Goal: Transaction & Acquisition: Purchase product/service

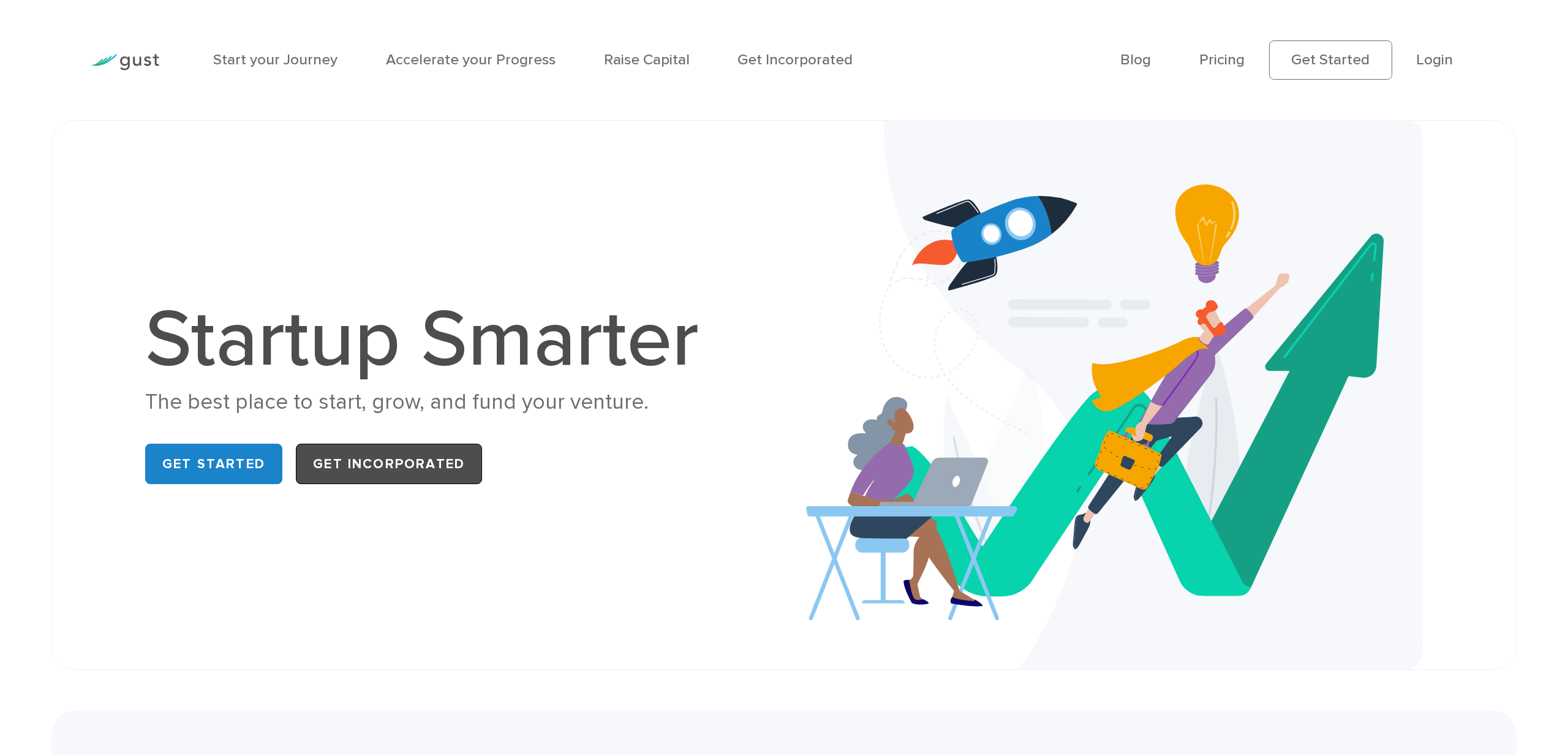
click at [374, 453] on link "Get Incorporated" at bounding box center [388, 463] width 186 height 40
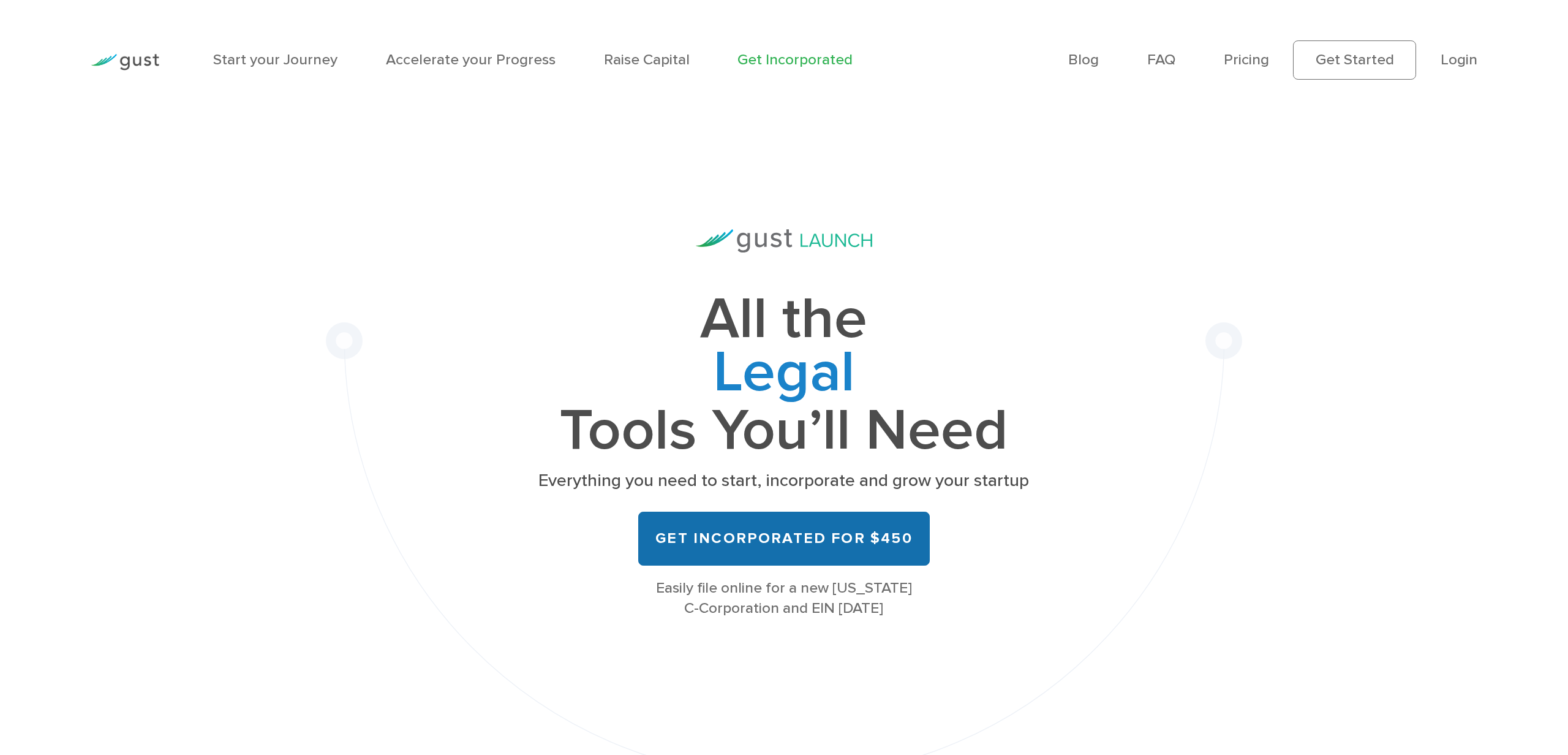
click at [731, 562] on link "Get Incorporated for $450" at bounding box center [784, 538] width 292 height 54
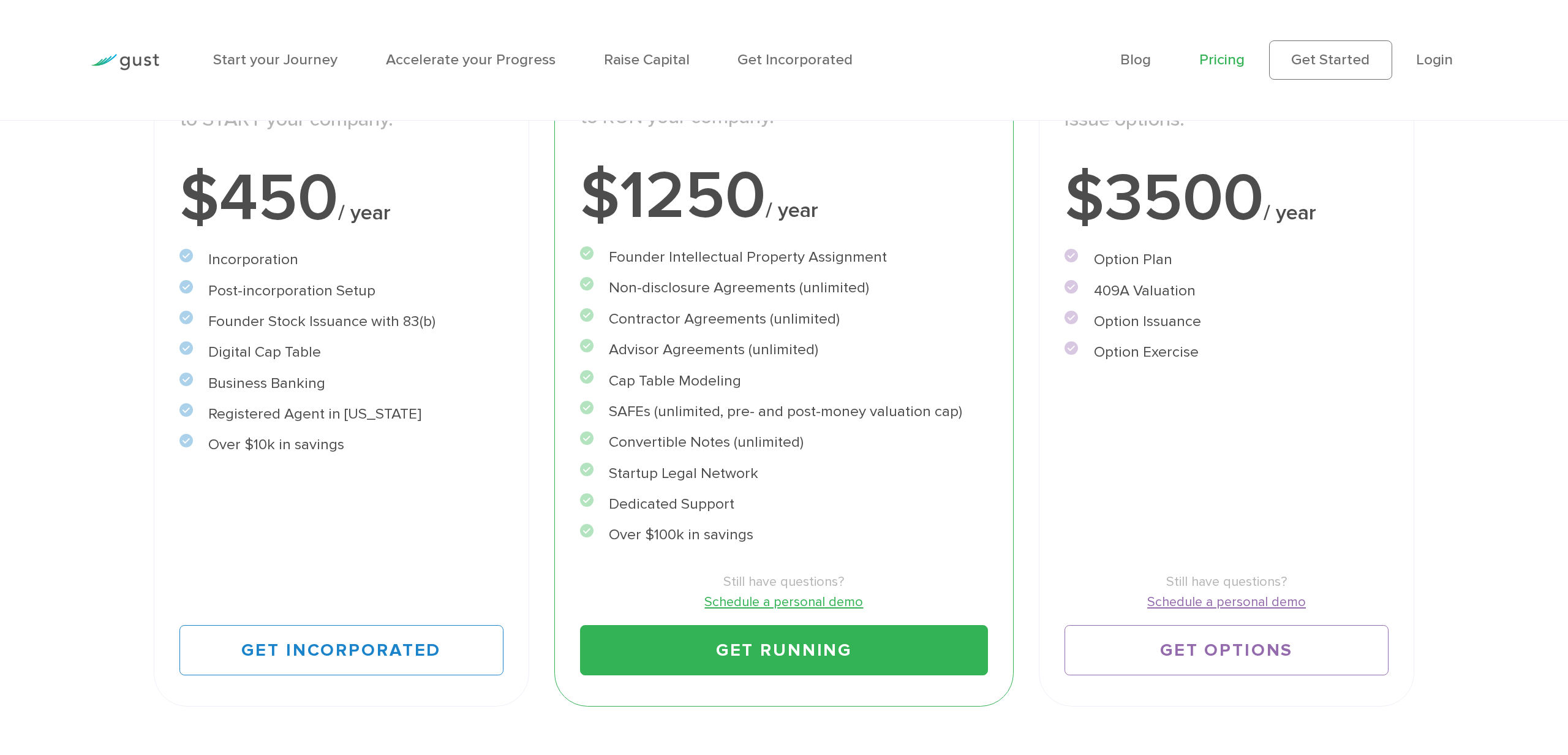
scroll to position [375, 0]
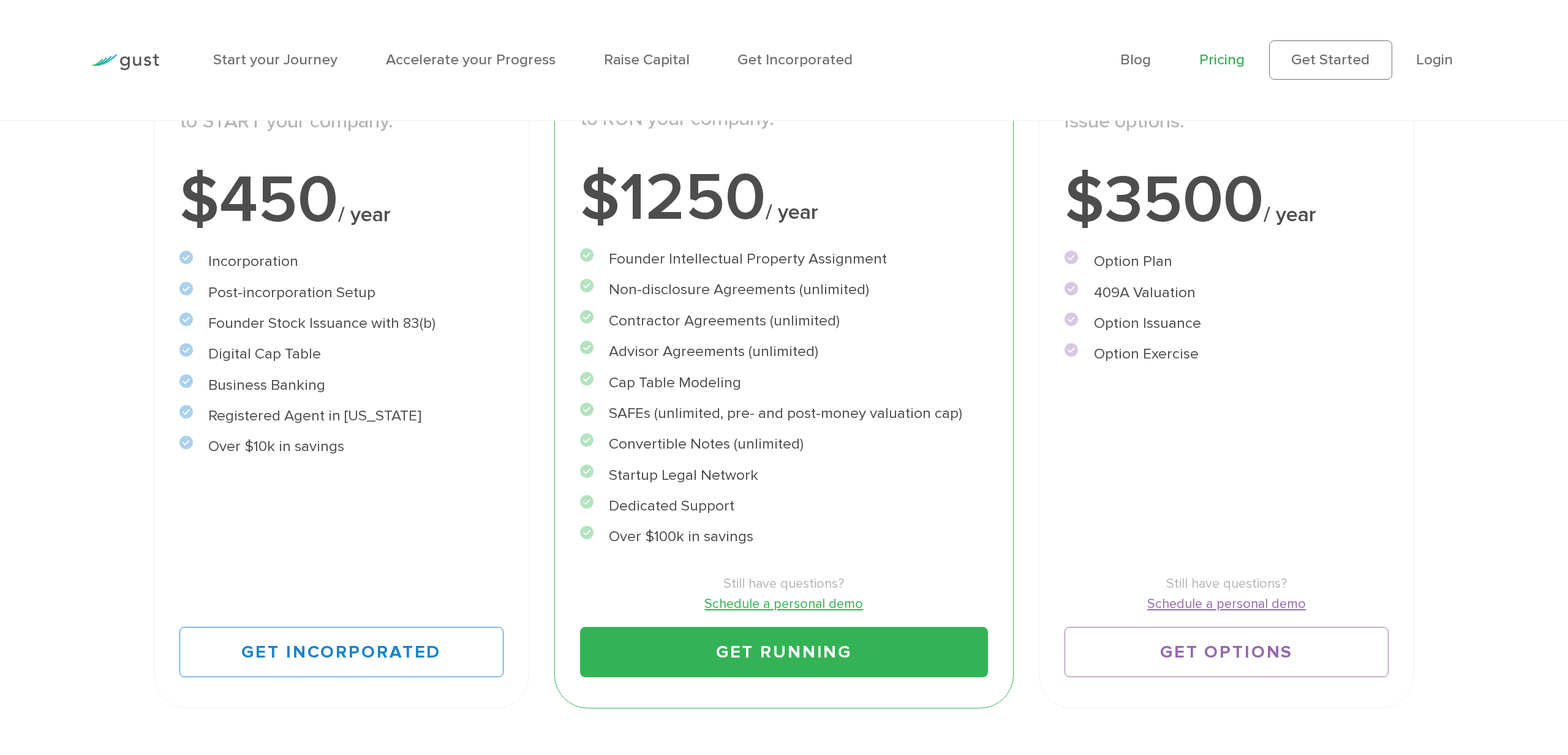
click at [311, 439] on li "Over $10k in savings" at bounding box center [342, 447] width 324 height 23
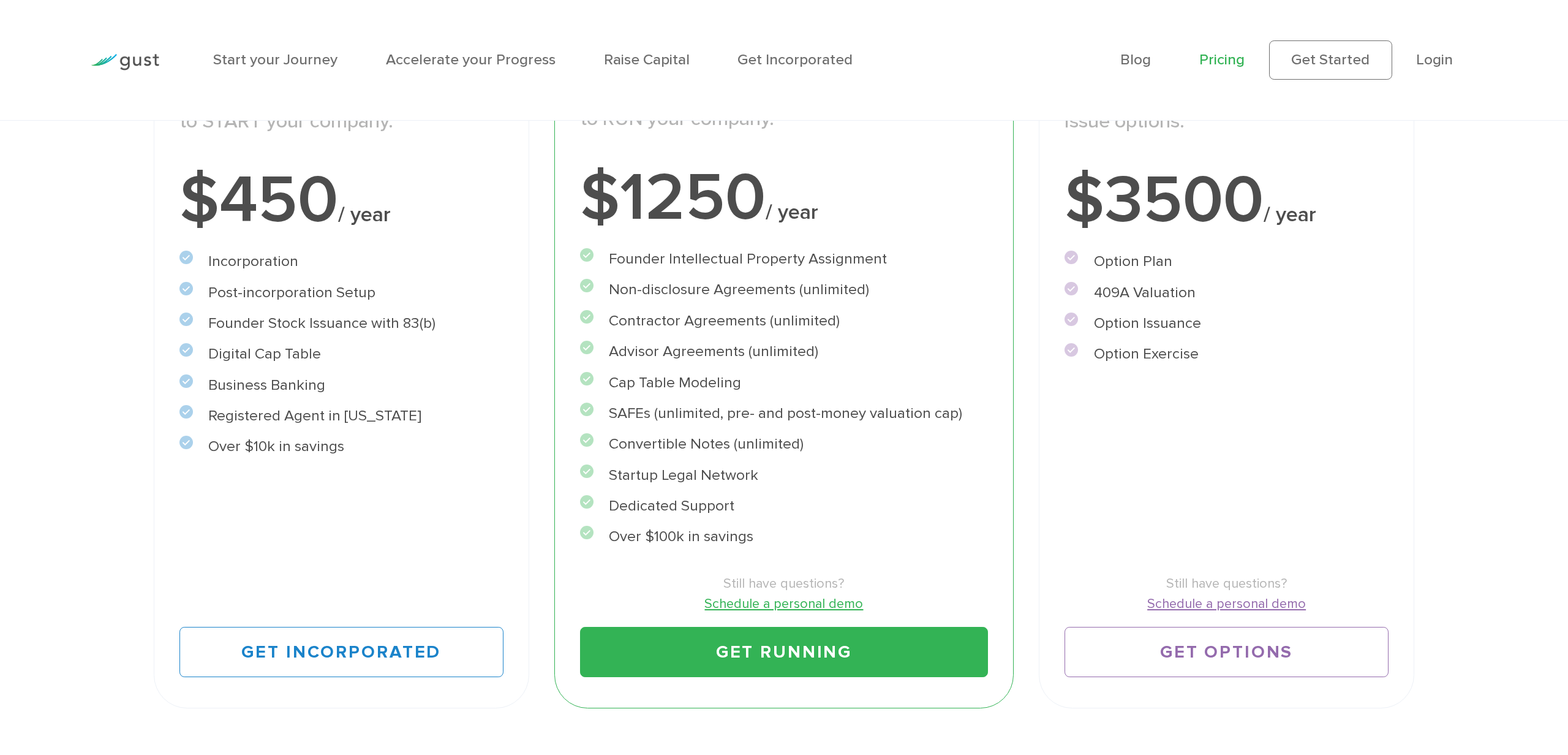
click at [311, 439] on li "Over $10k in savings" at bounding box center [342, 447] width 324 height 23
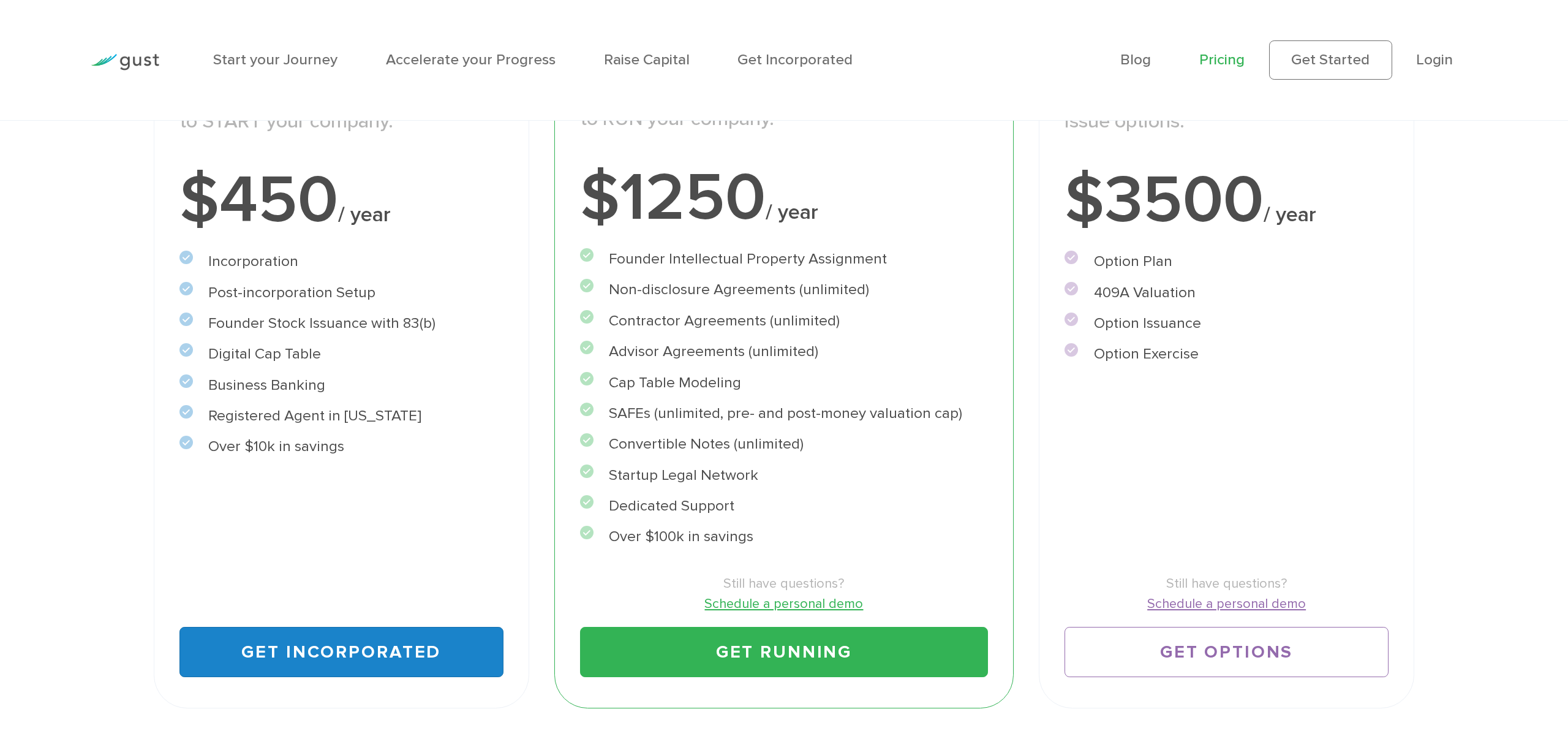
click at [302, 632] on link "Get Incorporated" at bounding box center [342, 651] width 324 height 50
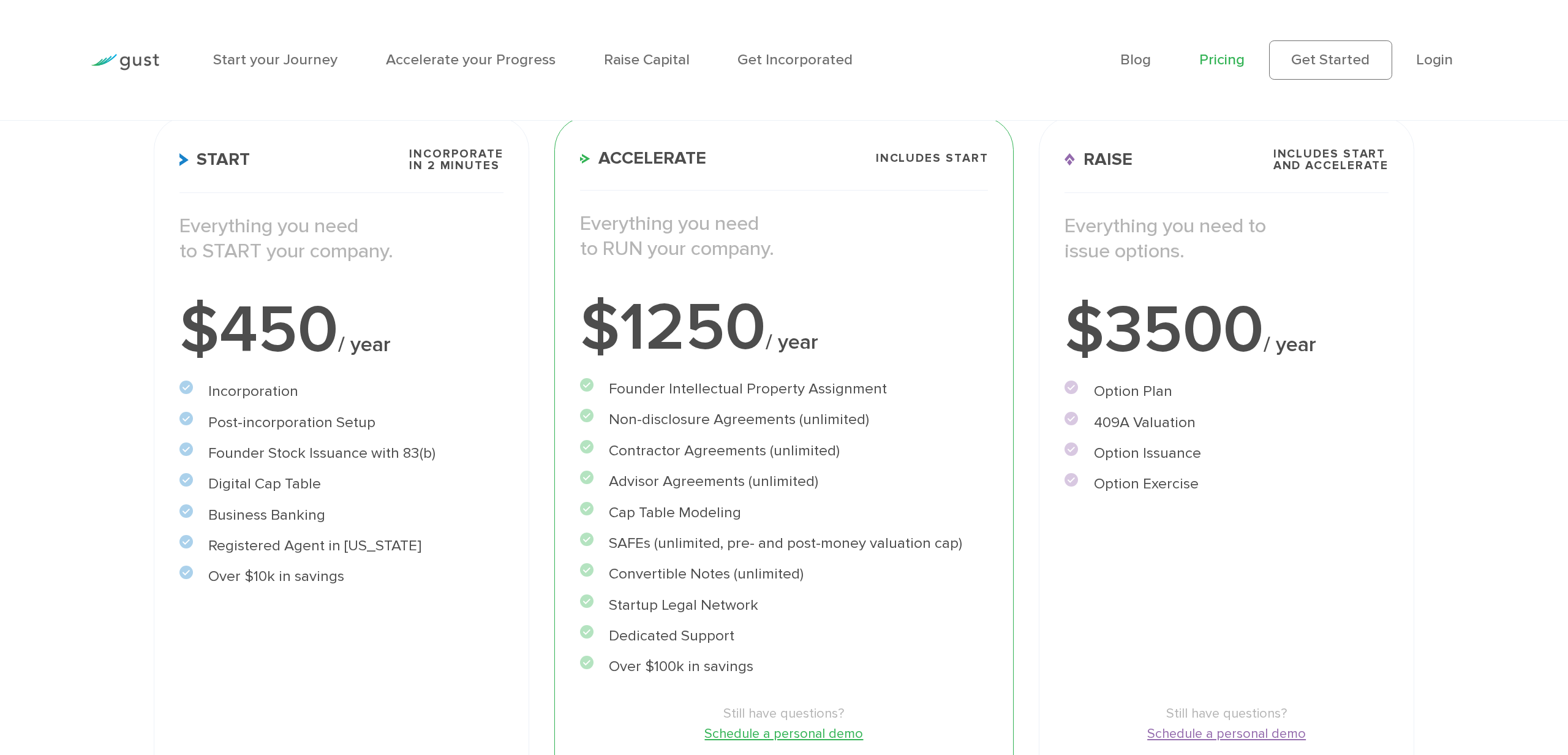
scroll to position [0, 0]
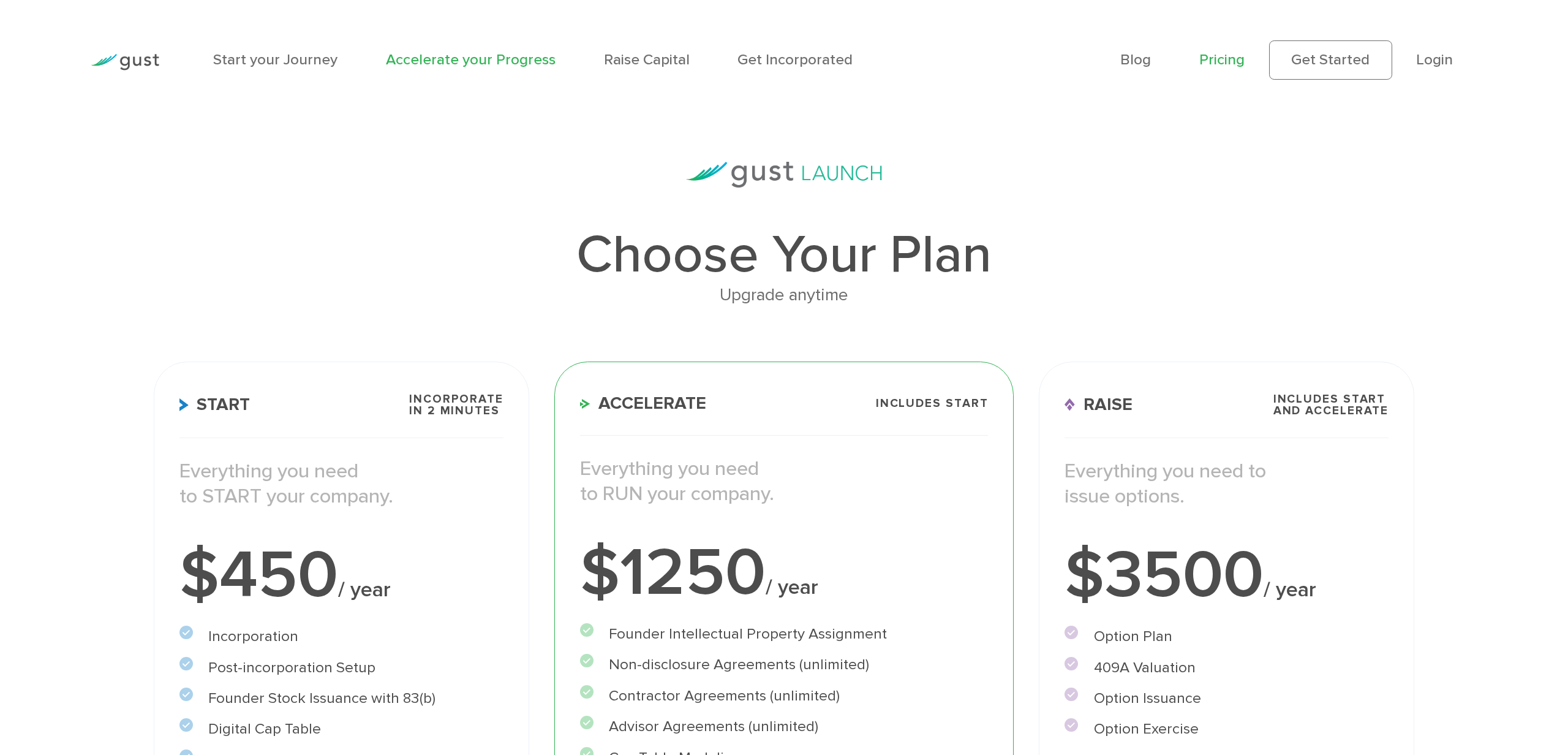
click at [441, 55] on link "Accelerate your Progress" at bounding box center [470, 60] width 170 height 18
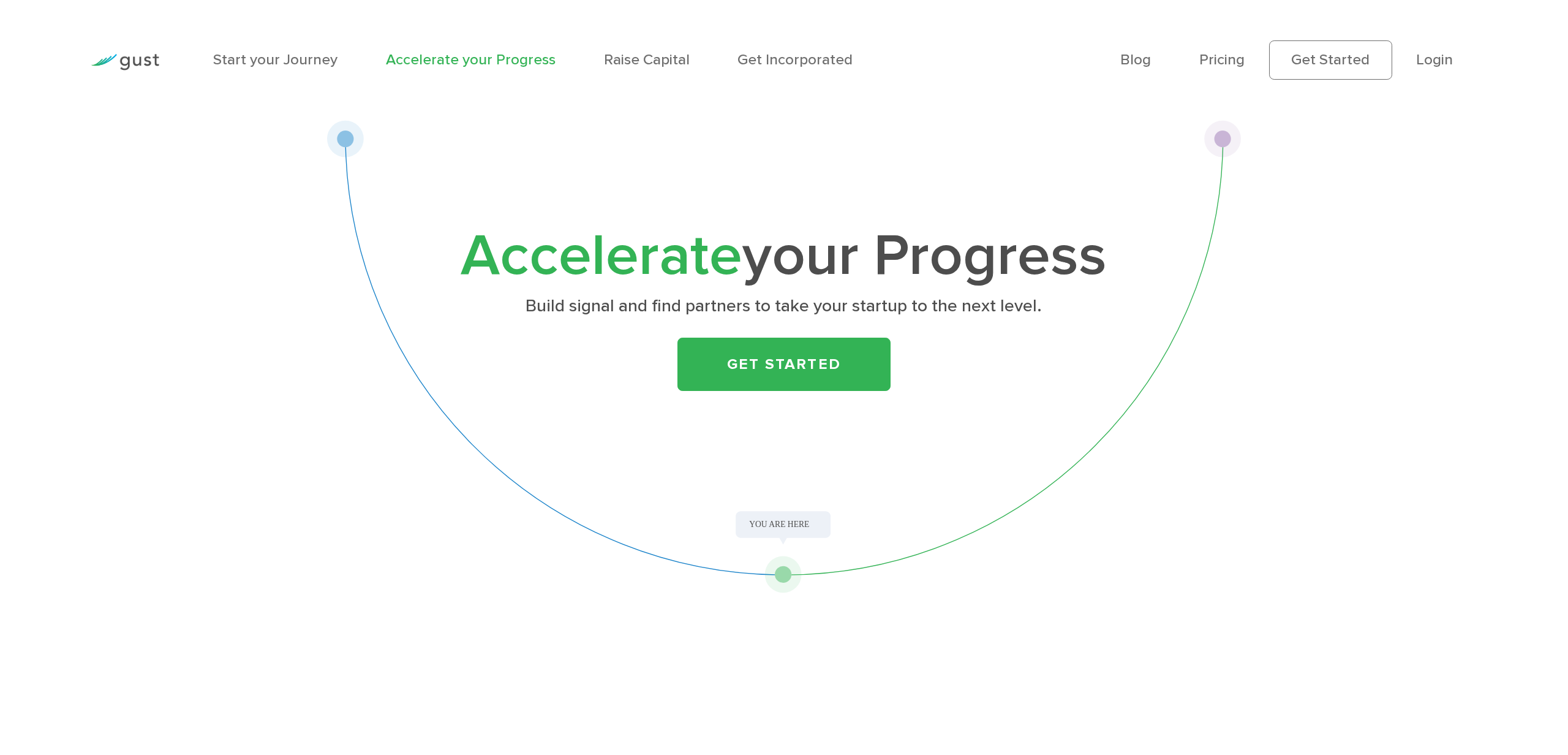
click at [145, 76] on div at bounding box center [125, 60] width 93 height 71
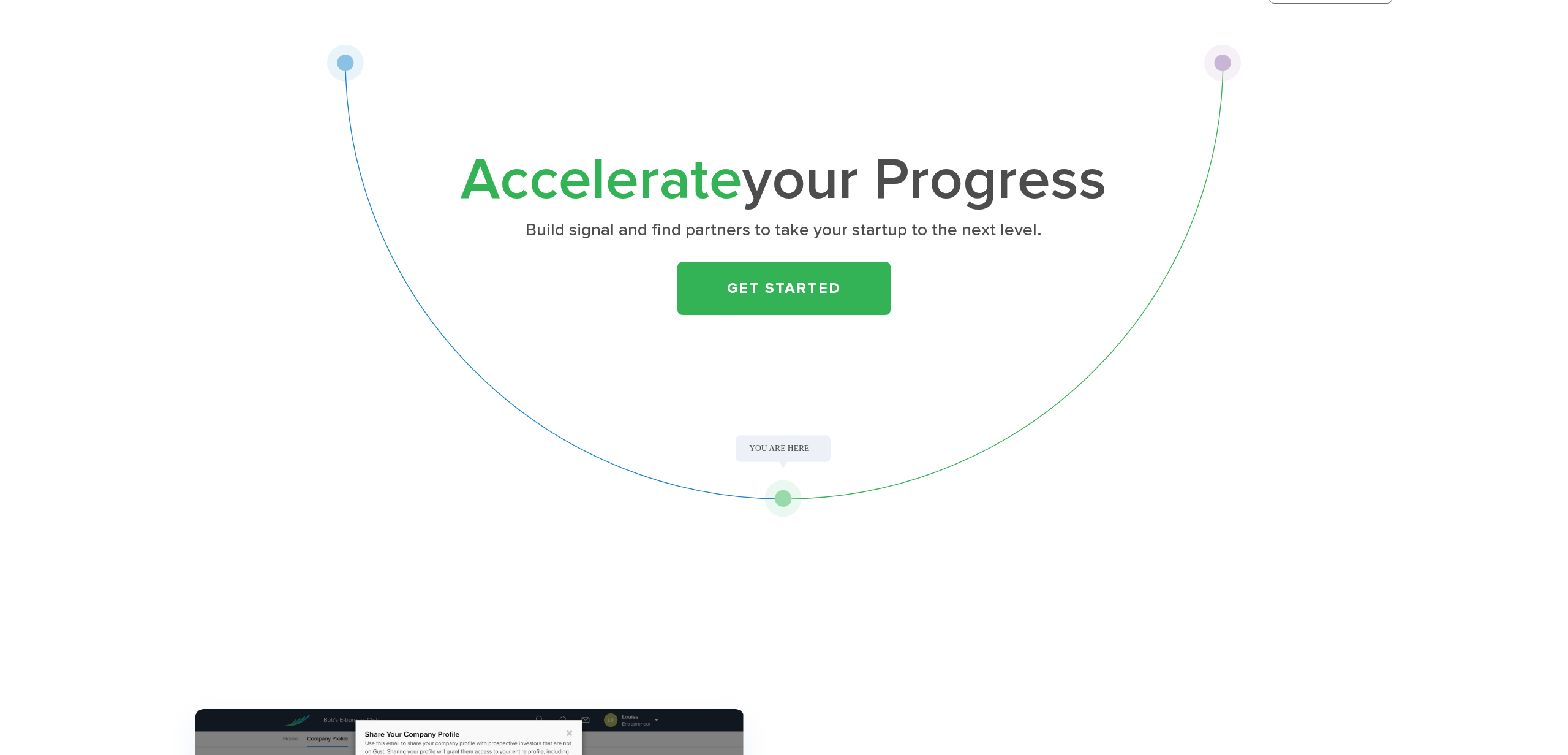
scroll to position [80, 0]
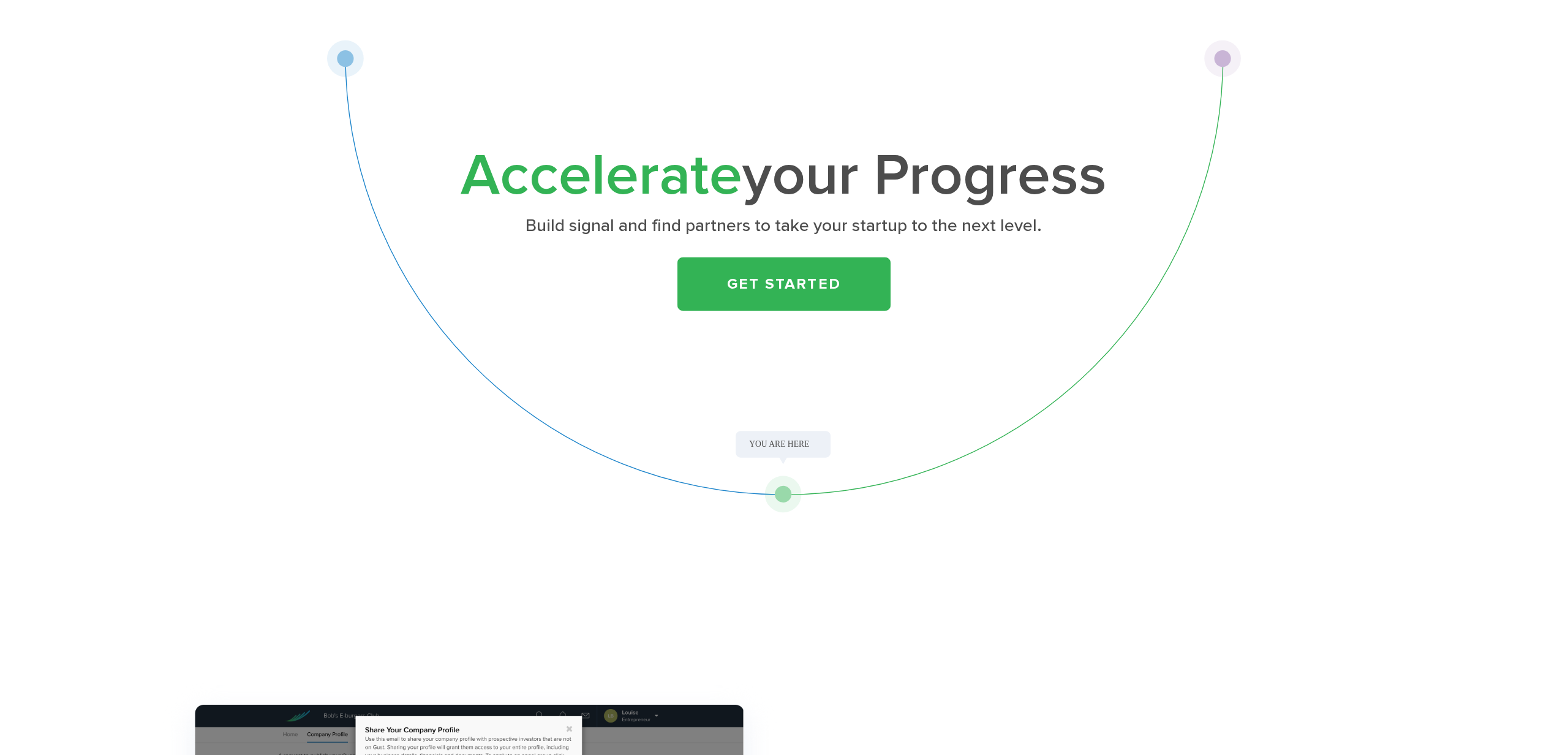
drag, startPoint x: 781, startPoint y: 490, endPoint x: 866, endPoint y: 427, distance: 105.8
click at [866, 427] on div "Accelerate your Progress Build signal and find partners to take your startup to…" at bounding box center [784, 276] width 916 height 473
drag, startPoint x: 767, startPoint y: 449, endPoint x: 792, endPoint y: 444, distance: 25.5
click at [792, 444] on div "Accelerate your Progress Build signal and find partners to take your startup to…" at bounding box center [784, 276] width 916 height 473
drag, startPoint x: 775, startPoint y: 443, endPoint x: 825, endPoint y: 446, distance: 50.1
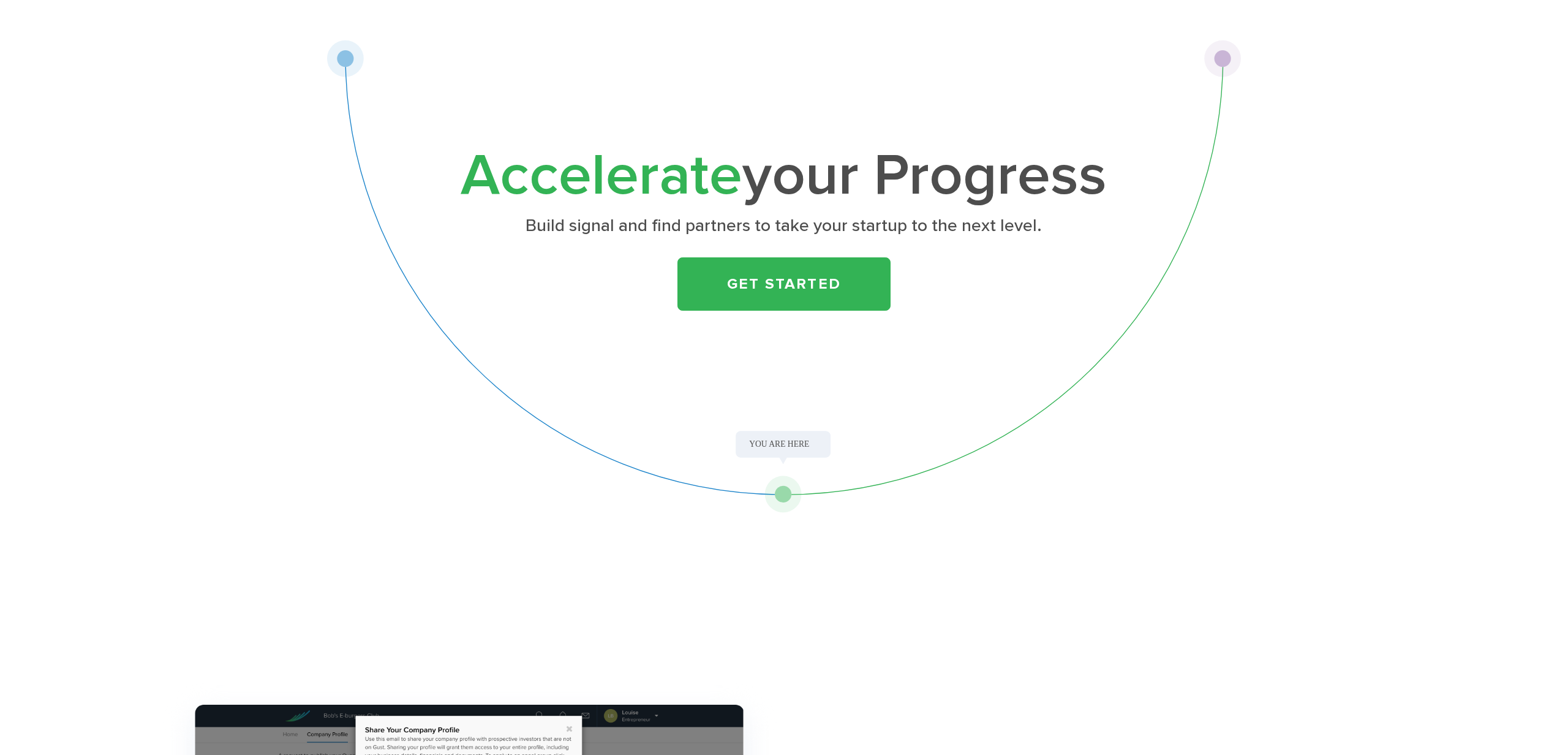
click at [825, 446] on div "Accelerate your Progress Build signal and find partners to take your startup to…" at bounding box center [784, 276] width 916 height 473
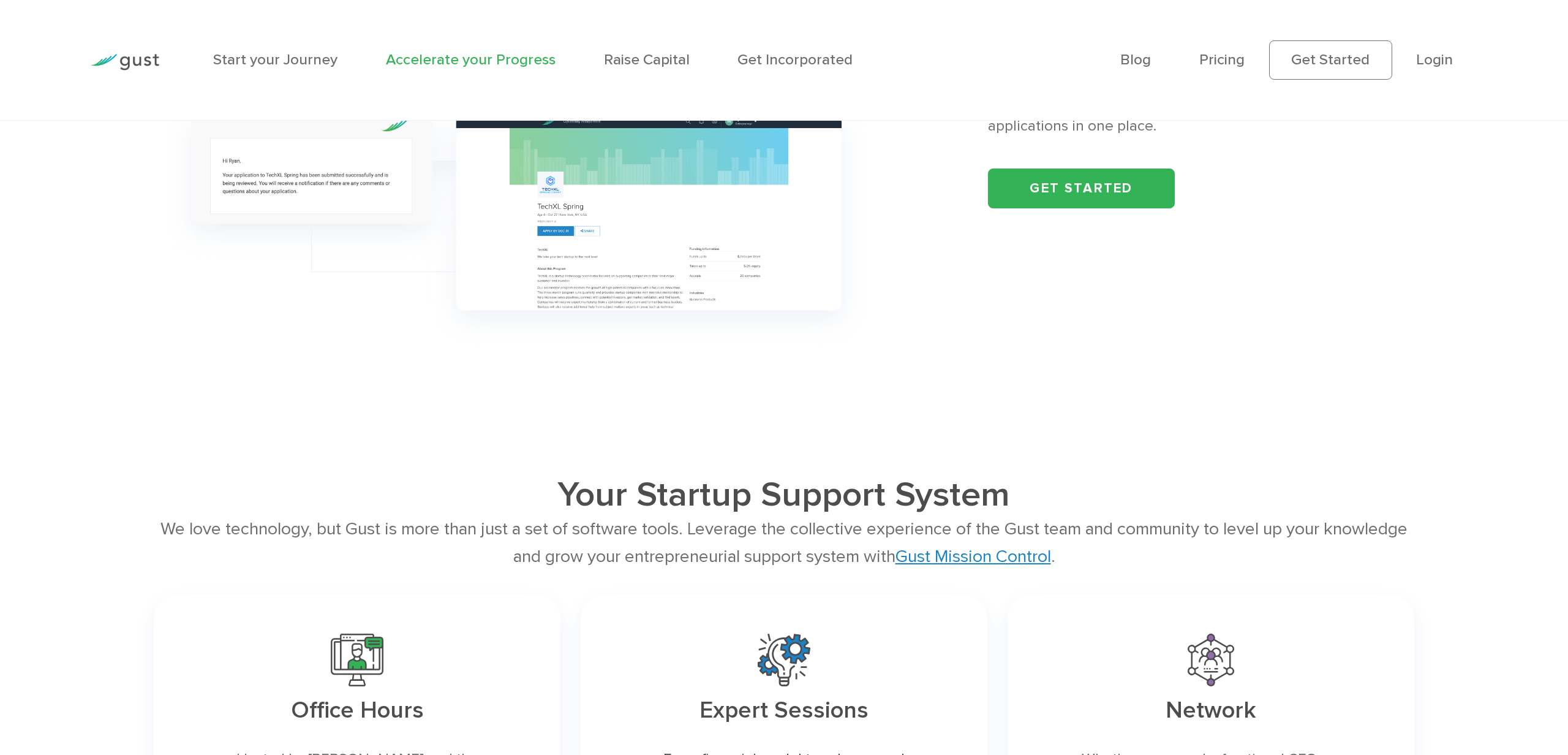
scroll to position [2441, 0]
